Goal: Task Accomplishment & Management: Manage account settings

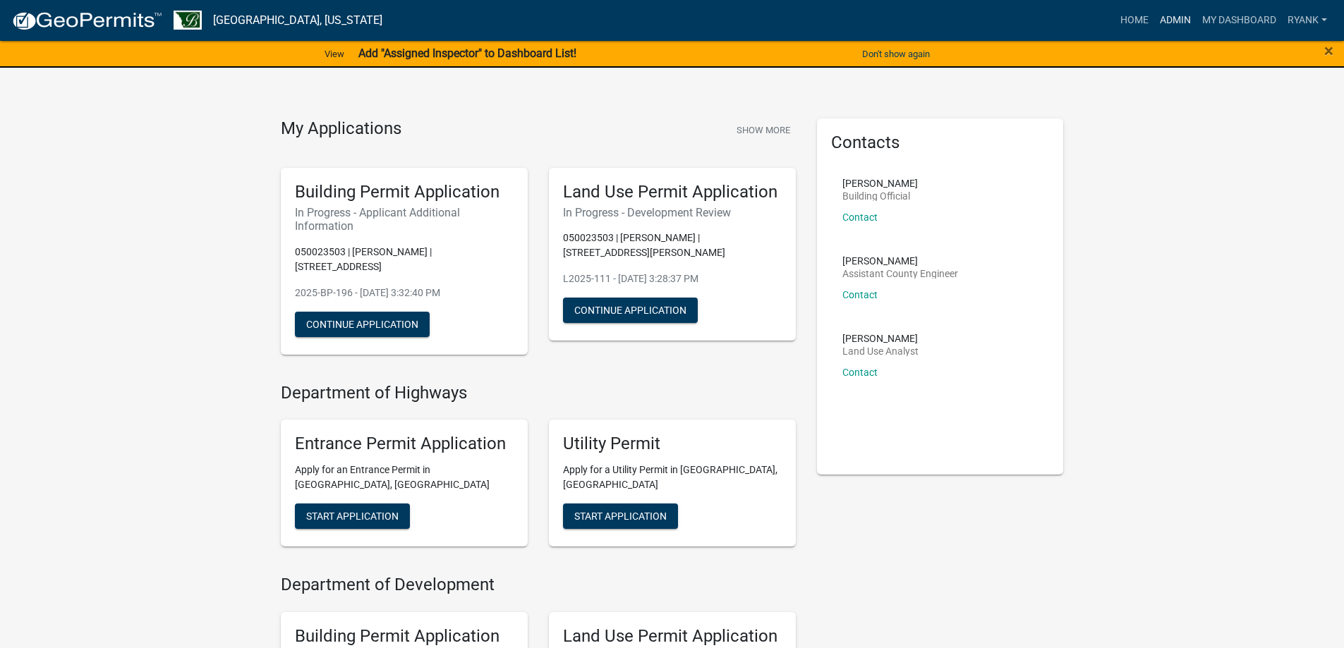
click at [1166, 14] on link "Admin" at bounding box center [1175, 20] width 42 height 27
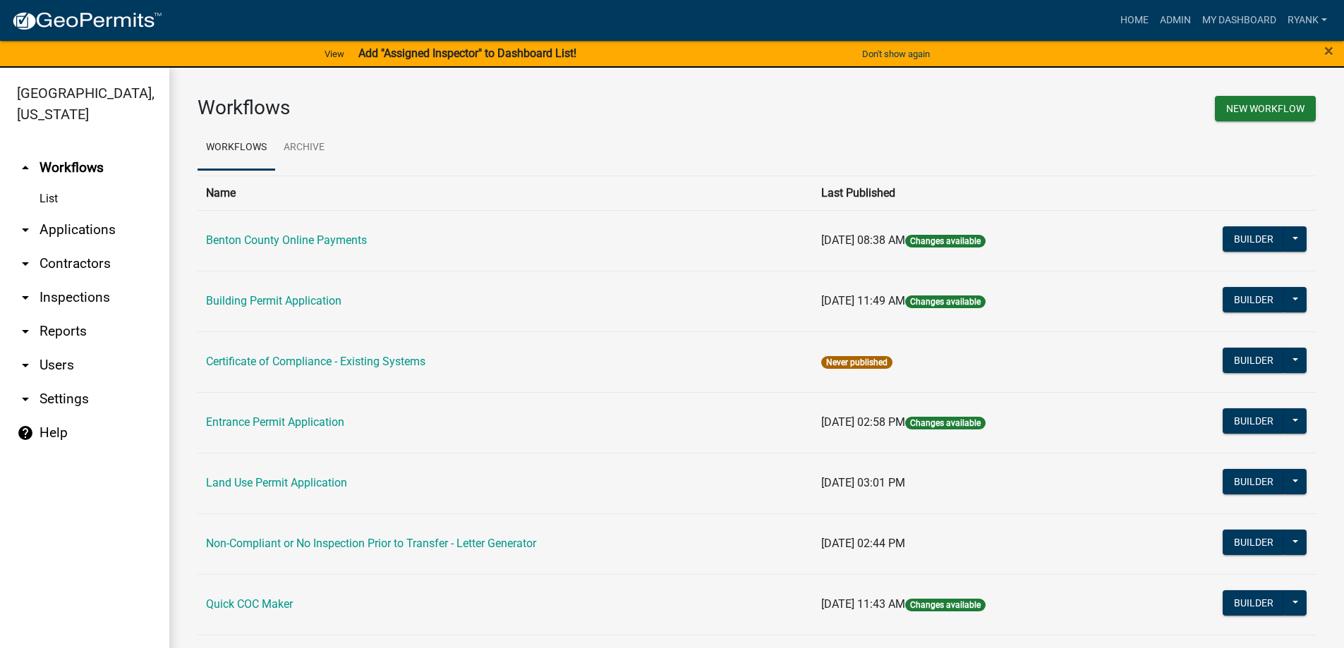
click at [67, 229] on link "arrow_drop_down Applications" at bounding box center [84, 230] width 169 height 34
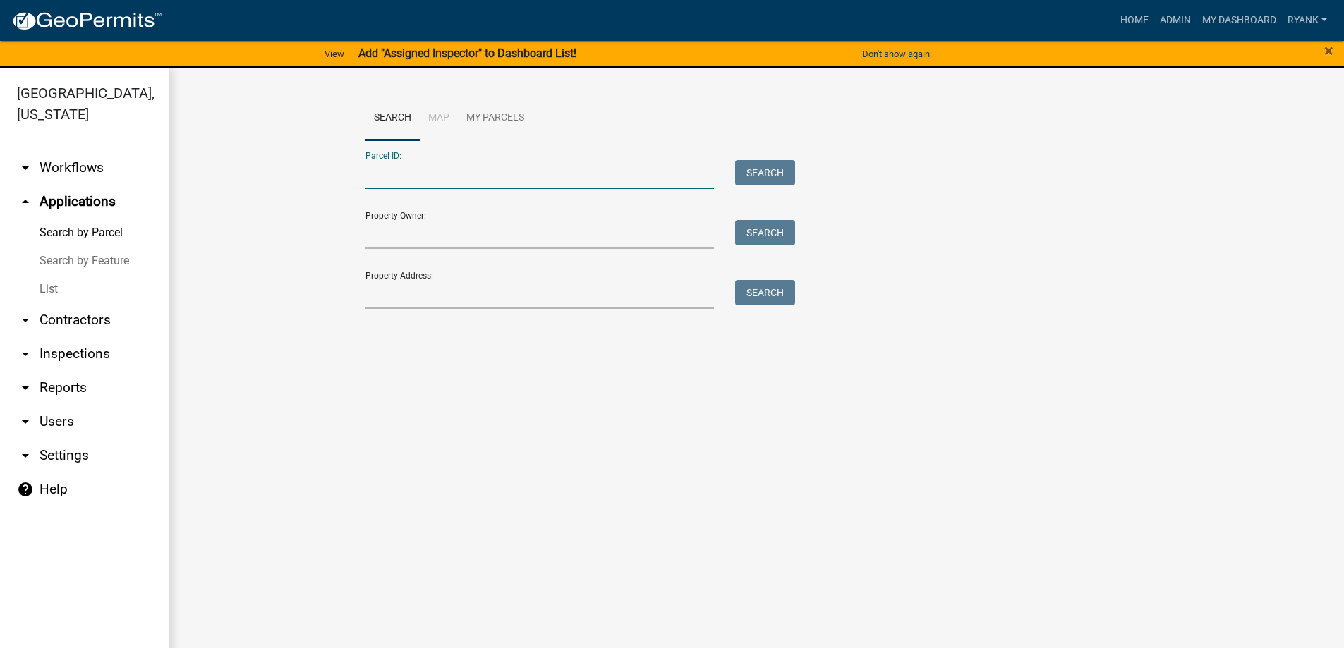
paste input "08.69001.00"
click at [383, 171] on input "08.69001.00" at bounding box center [539, 174] width 349 height 29
click at [412, 172] on input "0869001.00" at bounding box center [539, 174] width 349 height 29
click at [763, 164] on button "Search" at bounding box center [765, 172] width 60 height 25
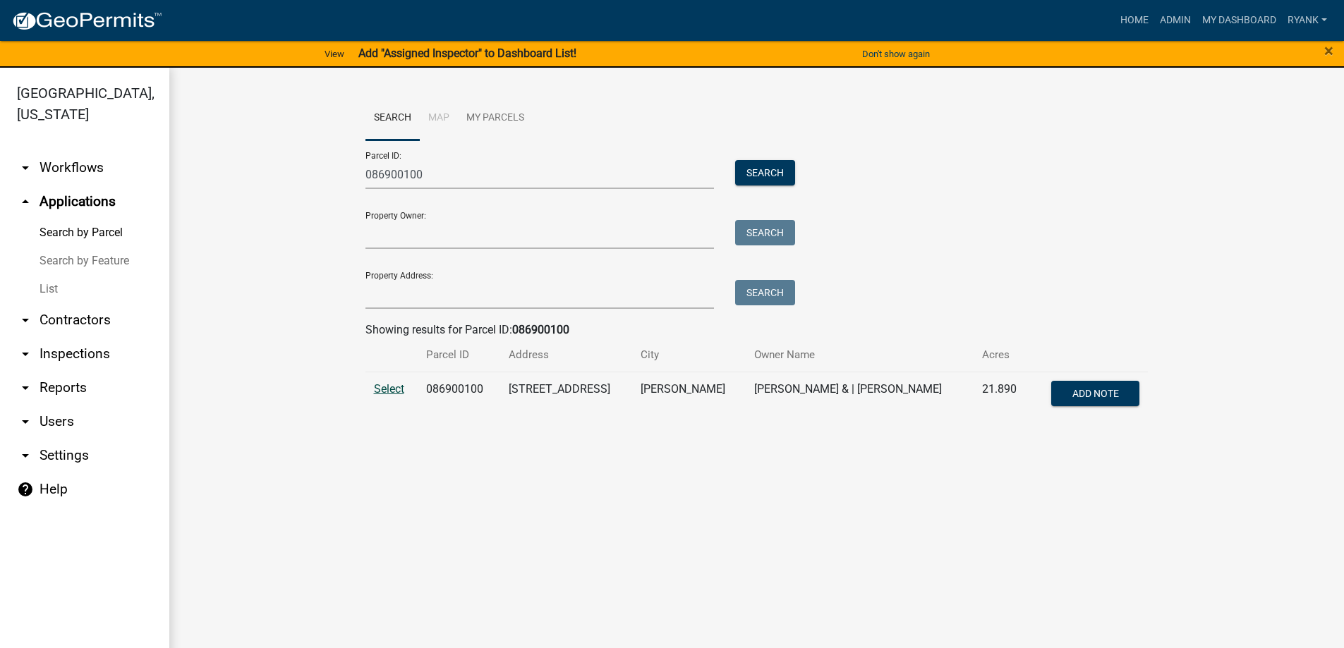
click at [382, 382] on span "Select" at bounding box center [389, 388] width 30 height 13
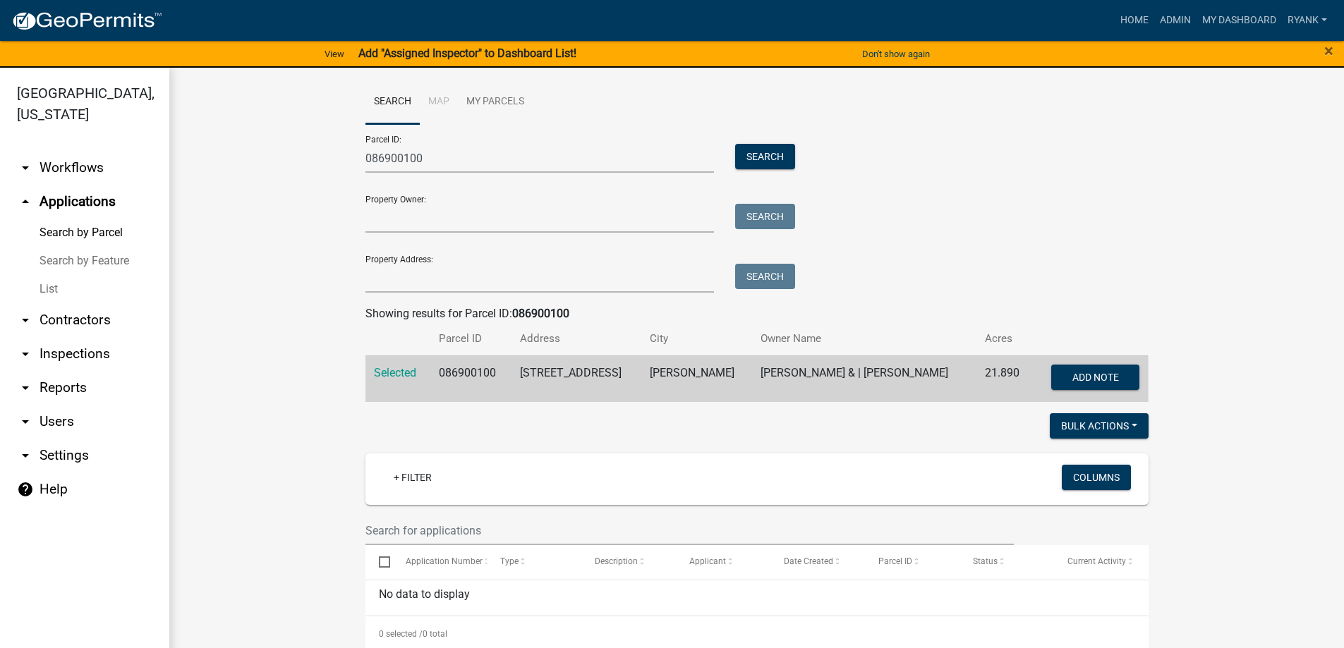
scroll to position [31, 0]
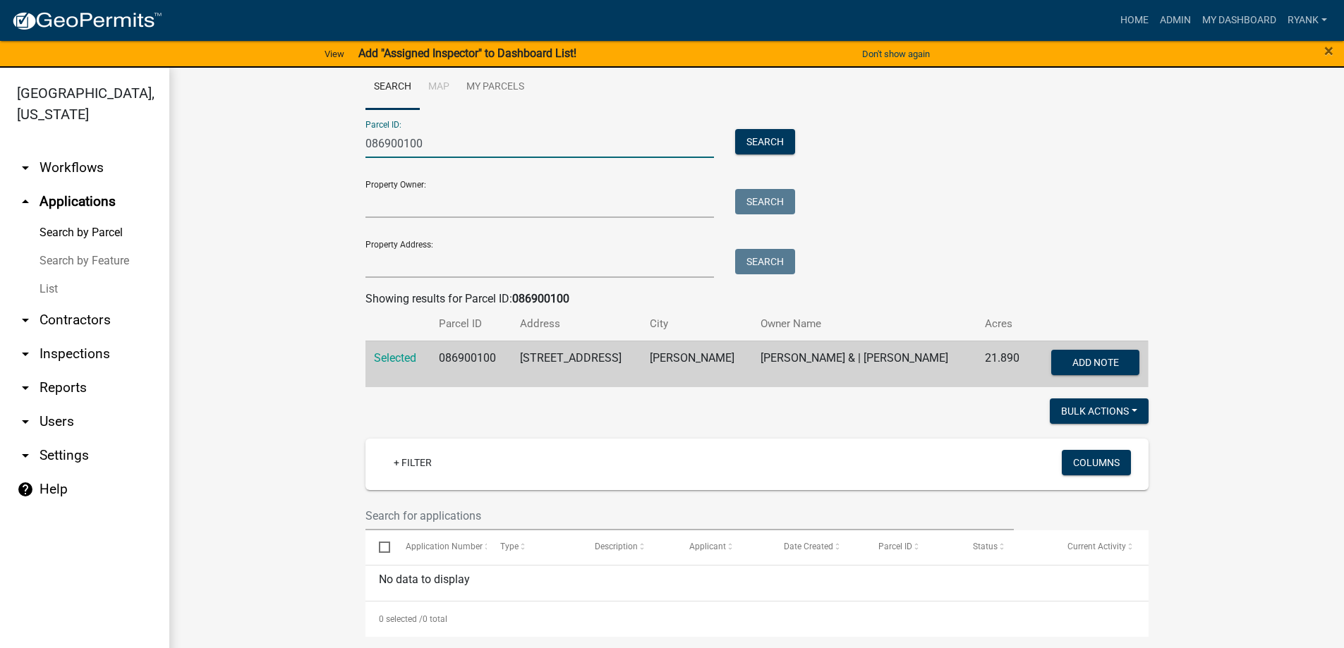
drag, startPoint x: 437, startPoint y: 147, endPoint x: 267, endPoint y: 140, distance: 169.4
click at [267, 140] on wm-workflow-application-search-view "Search Map My Parcels Parcel ID: 086900100 Search Property Owner: Search Proper…" at bounding box center [756, 351] width 1118 height 572
type input "120038000"
click at [770, 149] on button "Search" at bounding box center [765, 141] width 60 height 25
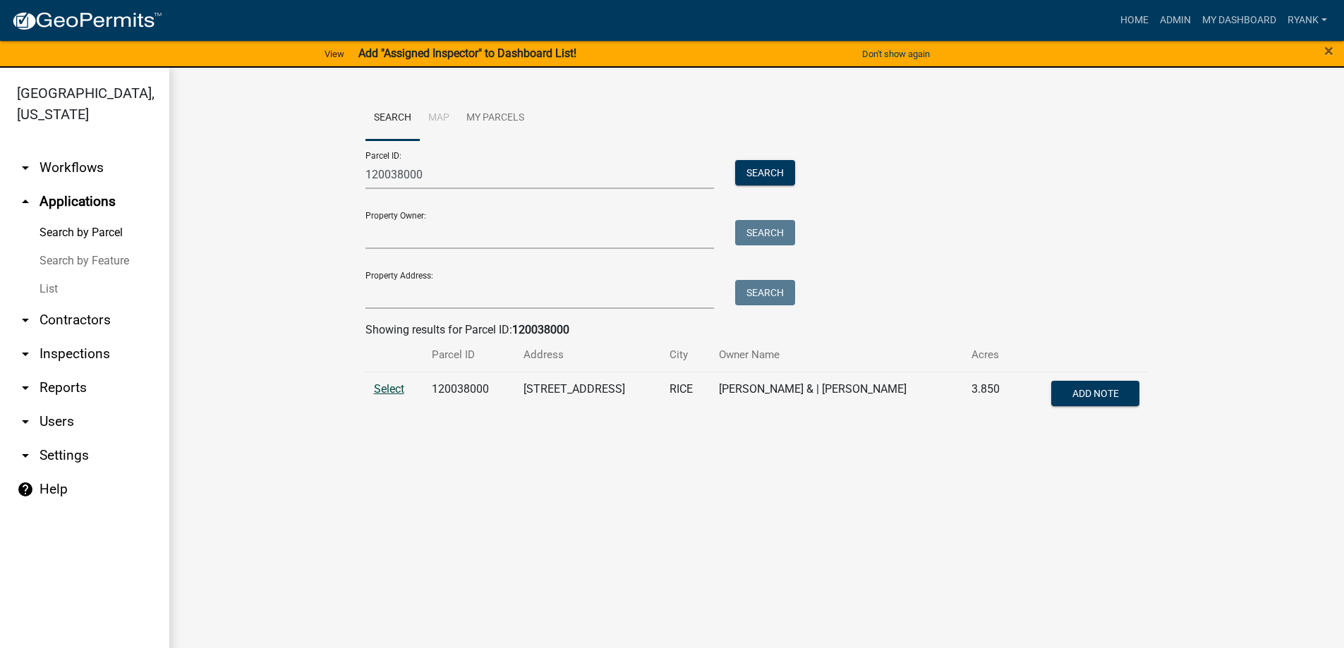
click at [383, 389] on span "Select" at bounding box center [389, 388] width 30 height 13
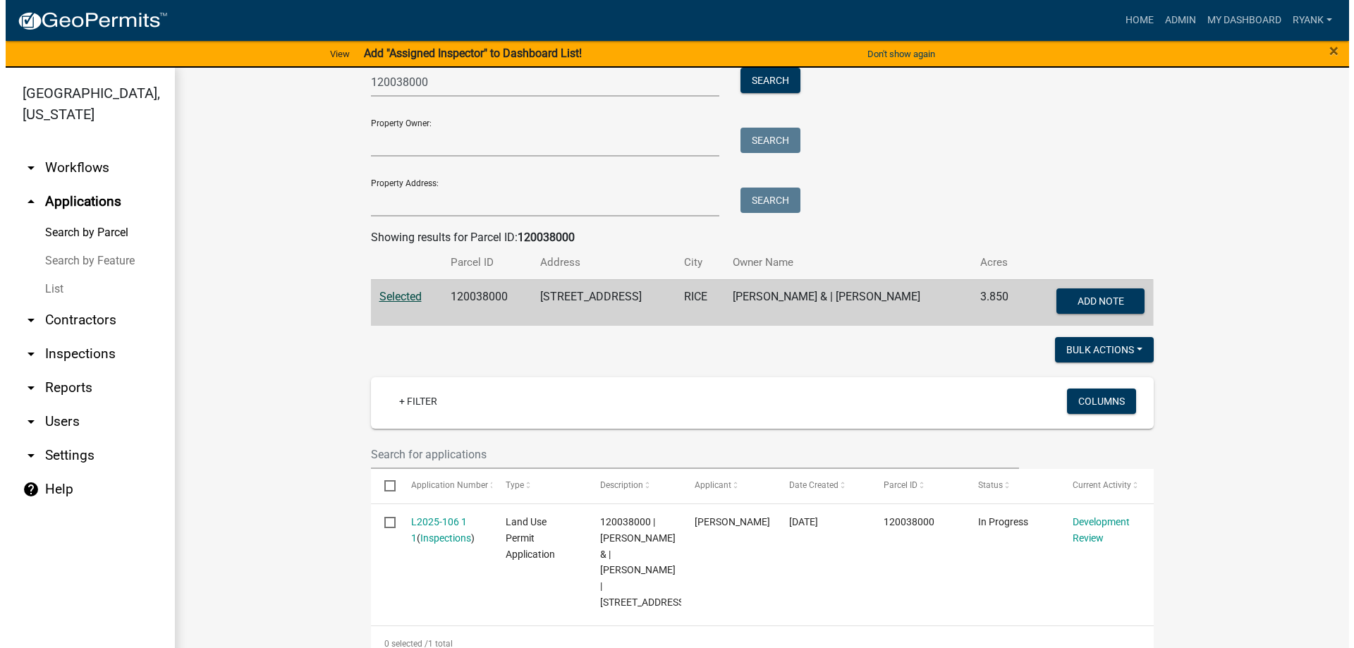
scroll to position [117, 0]
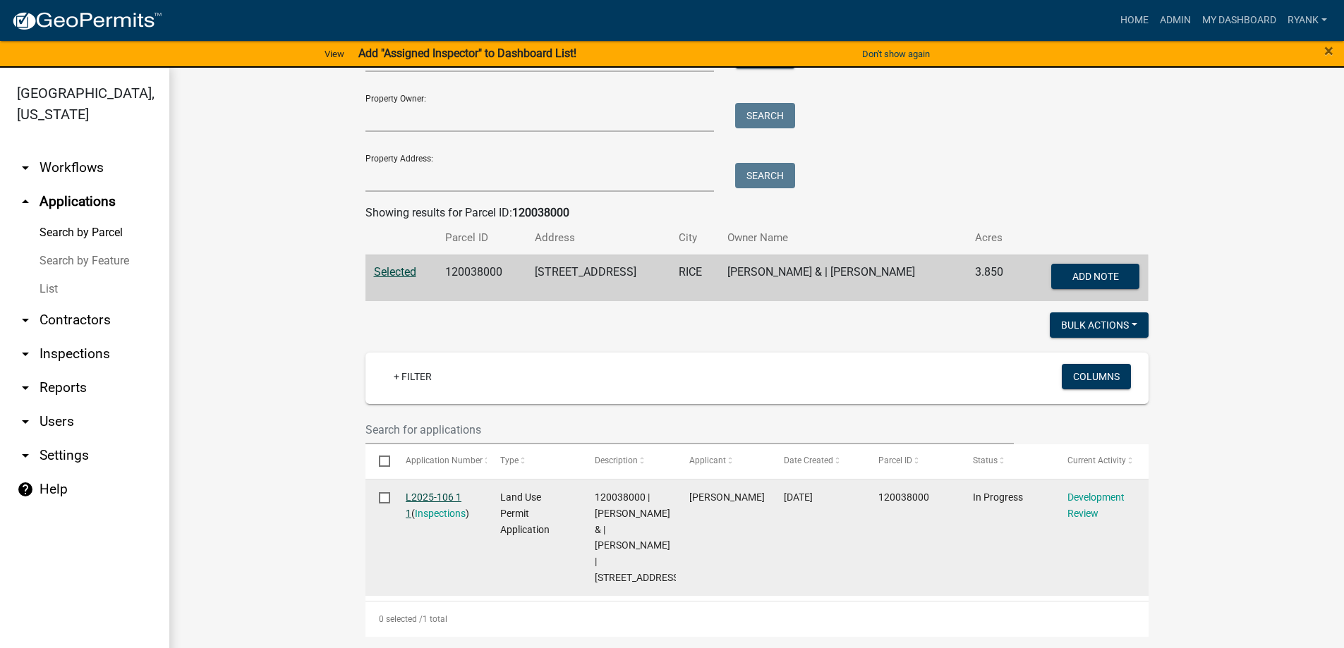
click at [445, 496] on link "L2025-106 1 1" at bounding box center [434, 506] width 56 height 28
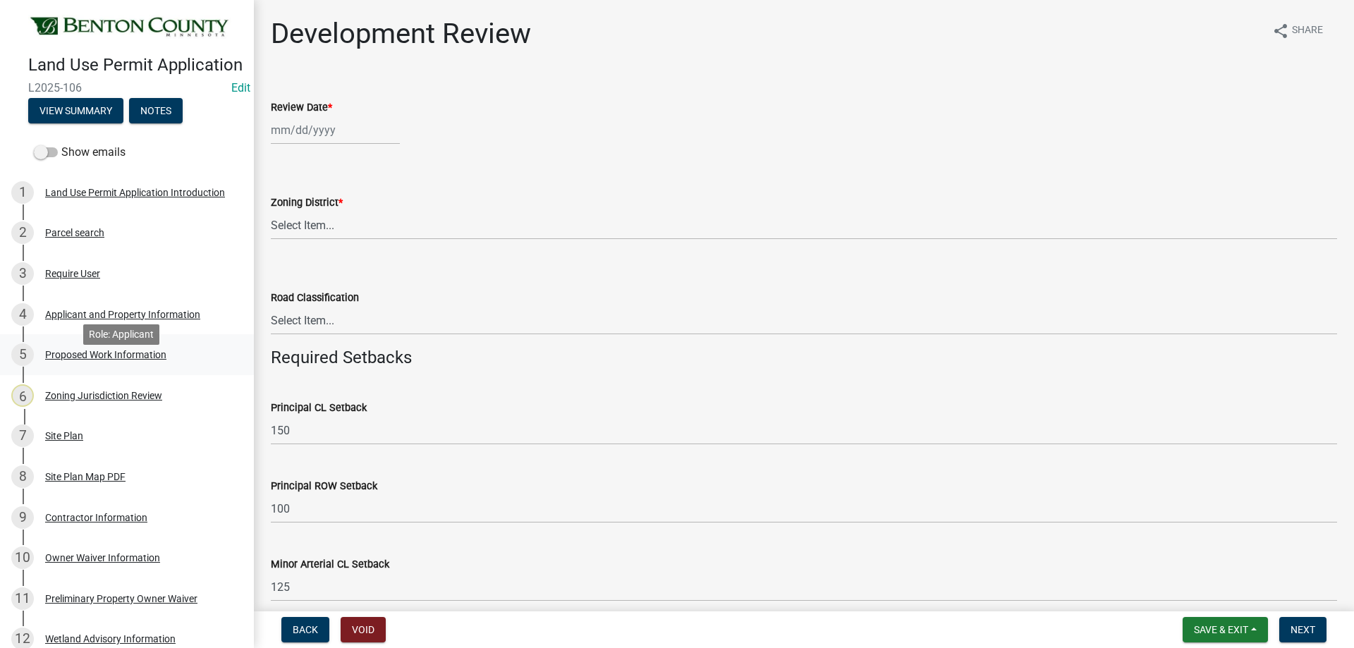
click at [100, 366] on div "5 Proposed Work Information" at bounding box center [121, 354] width 220 height 23
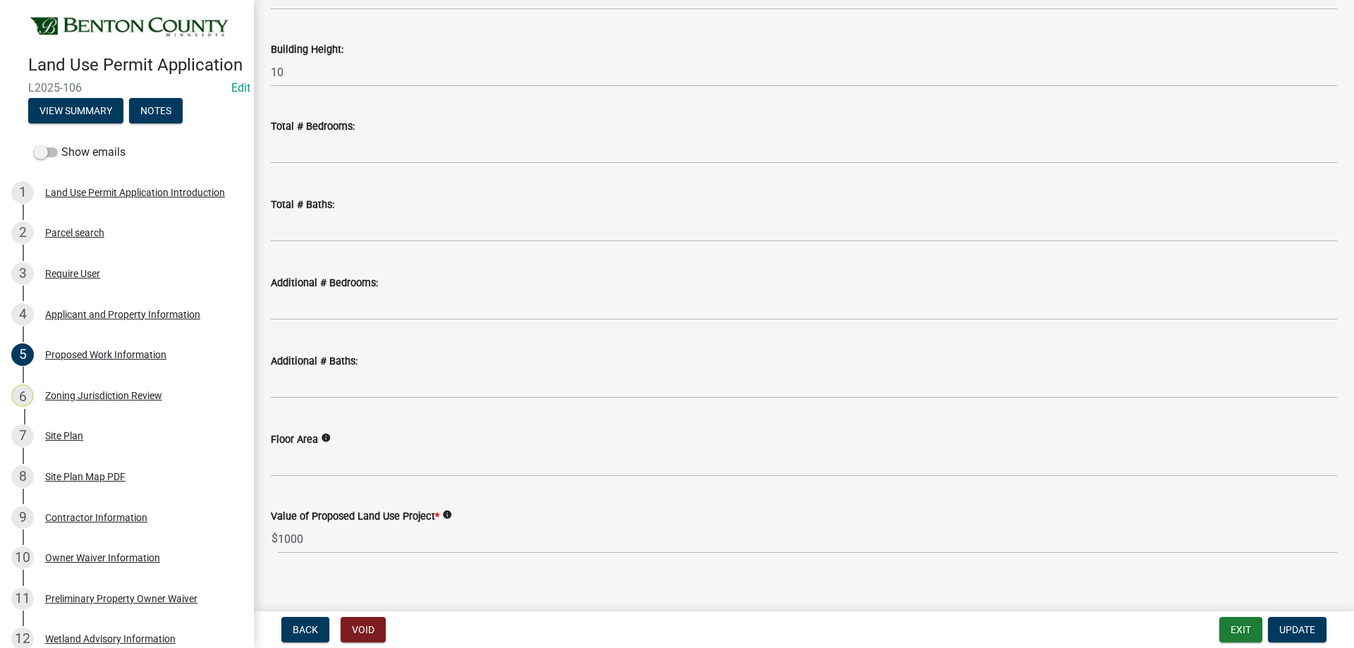
scroll to position [820, 0]
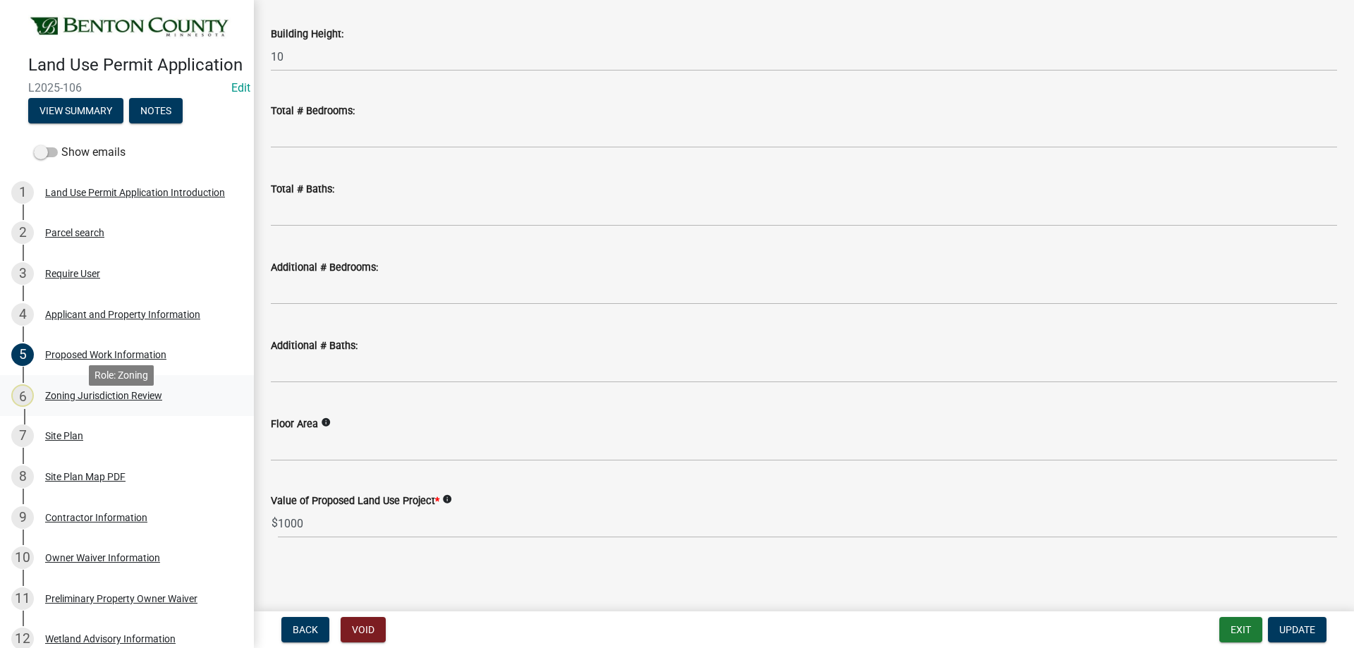
click at [80, 401] on div "Zoning Jurisdiction Review" at bounding box center [103, 396] width 117 height 10
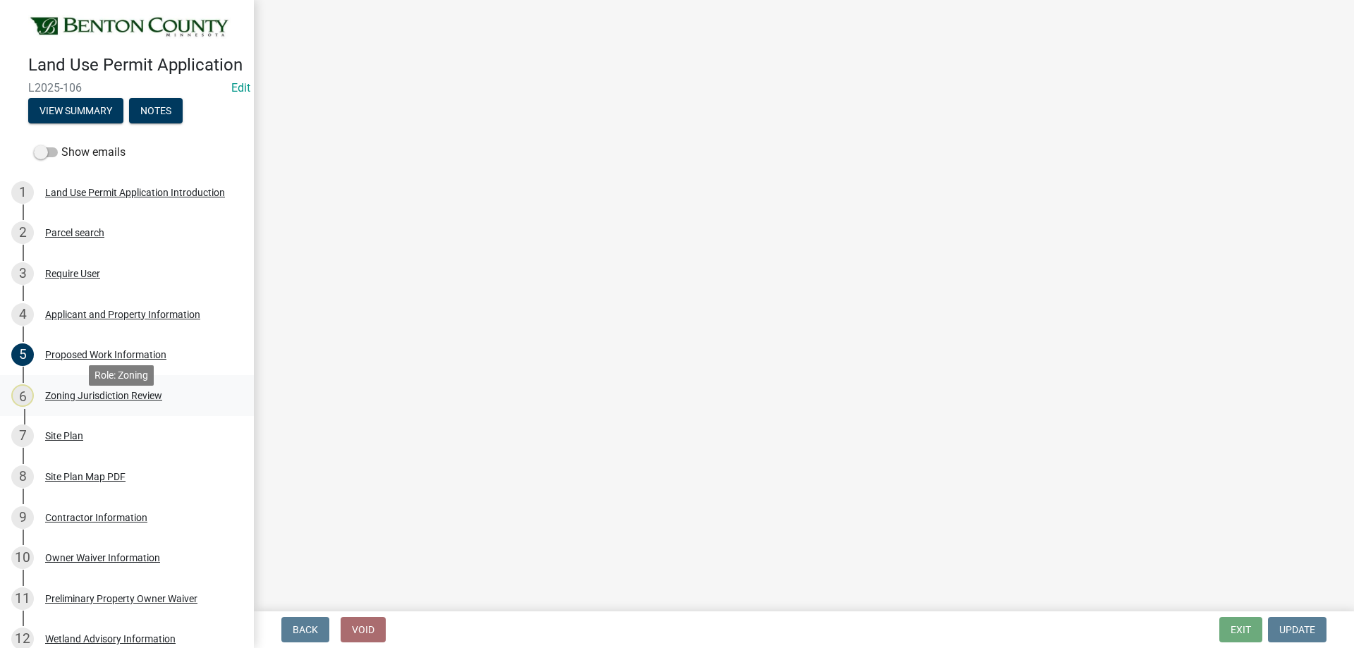
scroll to position [0, 0]
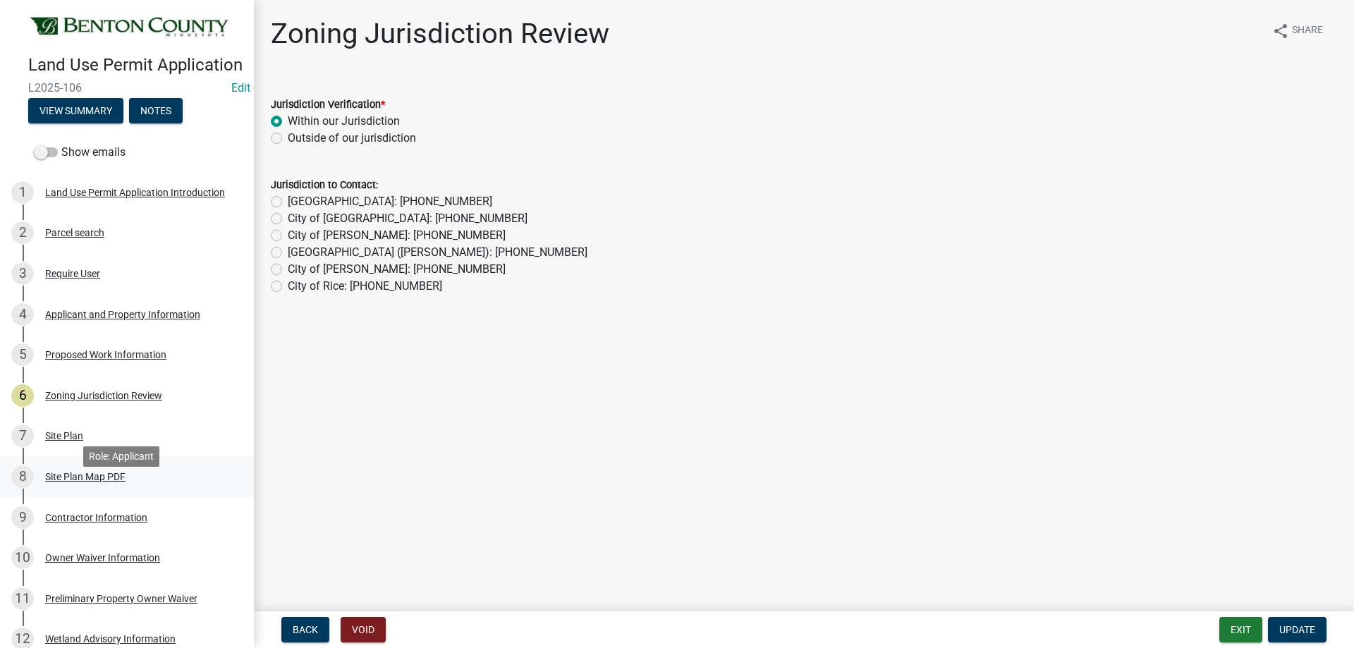
click at [73, 482] on div "Site Plan Map PDF" at bounding box center [85, 477] width 80 height 10
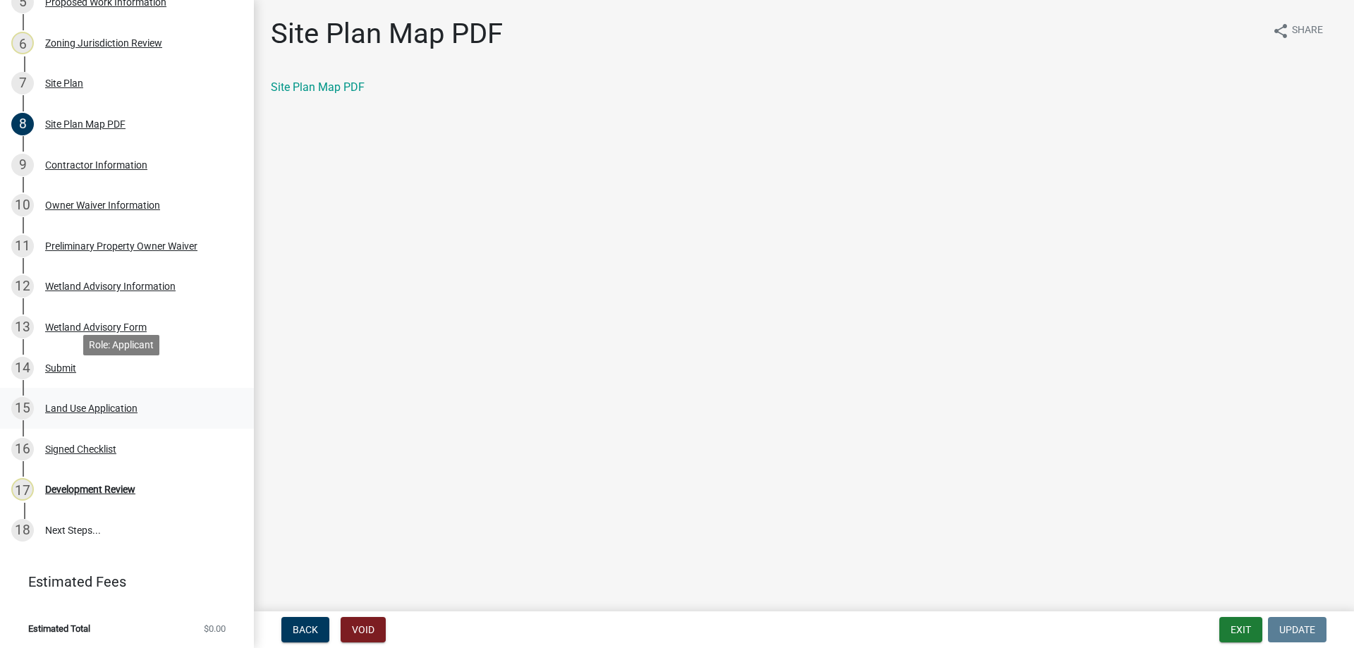
scroll to position [374, 0]
